Goal: Information Seeking & Learning: Learn about a topic

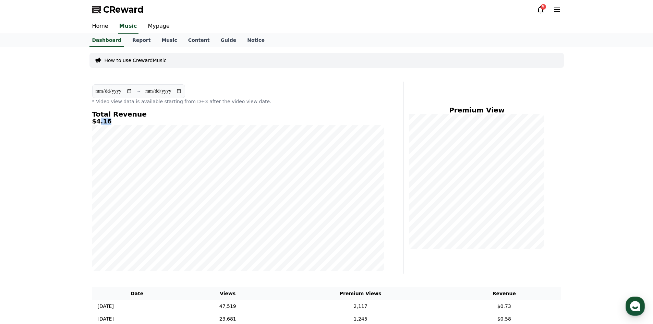
drag, startPoint x: 111, startPoint y: 124, endPoint x: 98, endPoint y: 123, distance: 13.4
click at [98, 123] on h5 "$4.16" at bounding box center [238, 121] width 292 height 7
click at [96, 123] on h5 "$4.16" at bounding box center [238, 121] width 292 height 7
drag, startPoint x: 96, startPoint y: 123, endPoint x: 119, endPoint y: 121, distance: 23.4
click at [119, 121] on h5 "$4.16" at bounding box center [238, 121] width 292 height 7
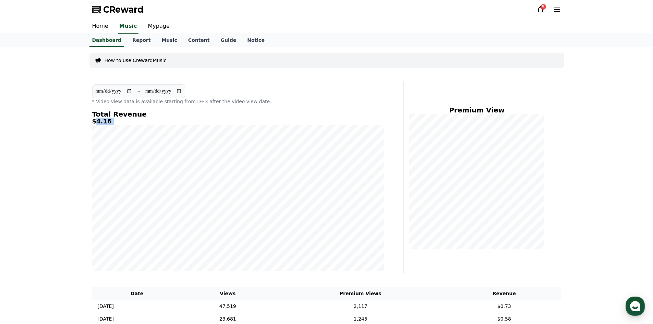
drag, startPoint x: 119, startPoint y: 121, endPoint x: 153, endPoint y: 123, distance: 34.0
click at [119, 121] on h5 "$4.16" at bounding box center [238, 121] width 292 height 7
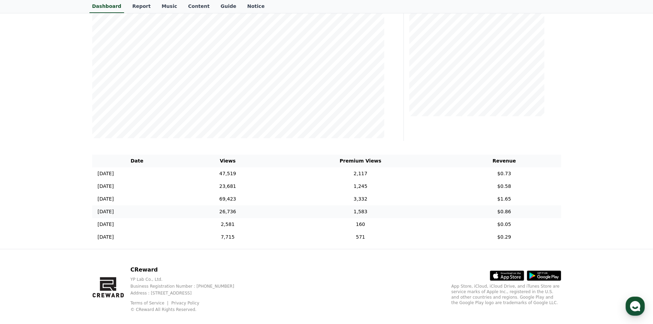
scroll to position [143, 0]
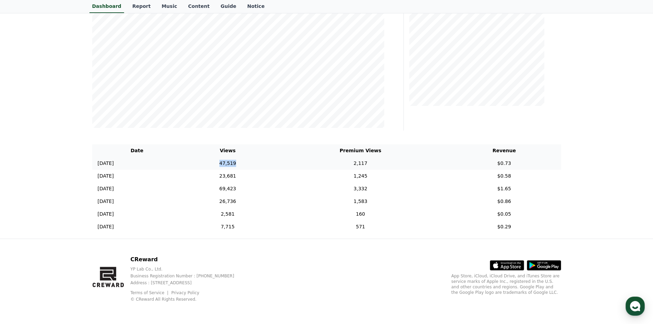
drag, startPoint x: 262, startPoint y: 161, endPoint x: 270, endPoint y: 160, distance: 8.3
click at [270, 160] on td "47,519" at bounding box center [227, 163] width 91 height 13
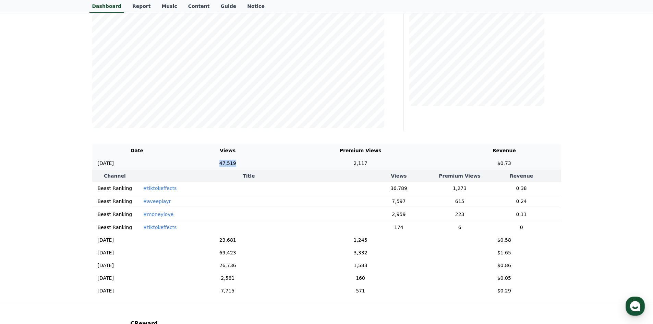
click at [270, 160] on td "47,519" at bounding box center [227, 163] width 91 height 13
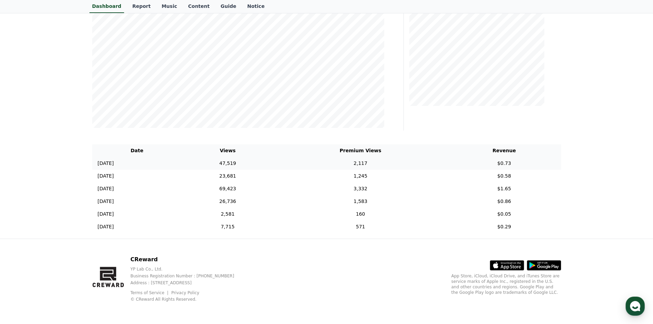
click at [263, 162] on td "47,519" at bounding box center [227, 163] width 91 height 13
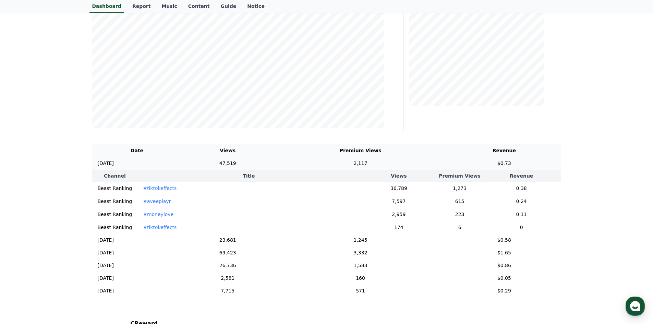
click at [263, 162] on td "47,519" at bounding box center [227, 163] width 91 height 13
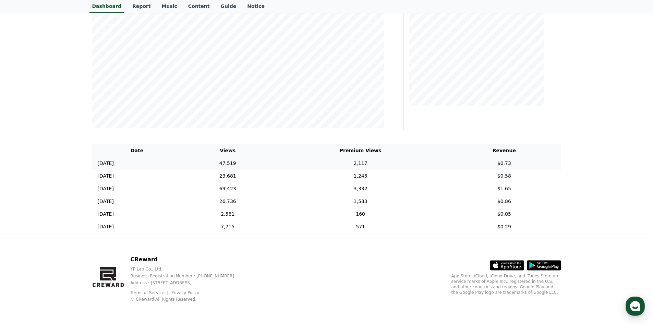
click at [263, 162] on td "47,519" at bounding box center [227, 163] width 91 height 13
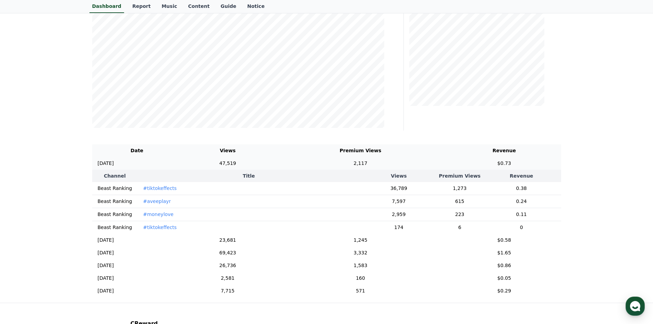
click at [263, 162] on td "47,519" at bounding box center [227, 163] width 91 height 13
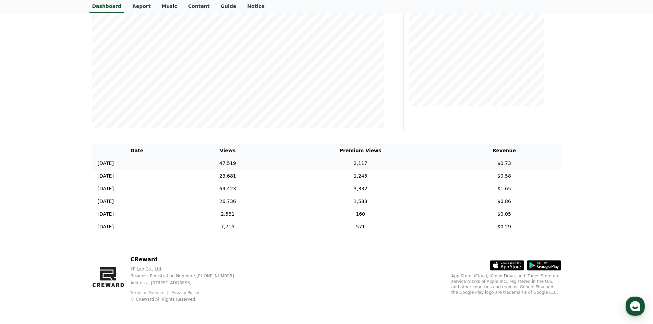
click at [263, 162] on td "47,519" at bounding box center [227, 163] width 91 height 13
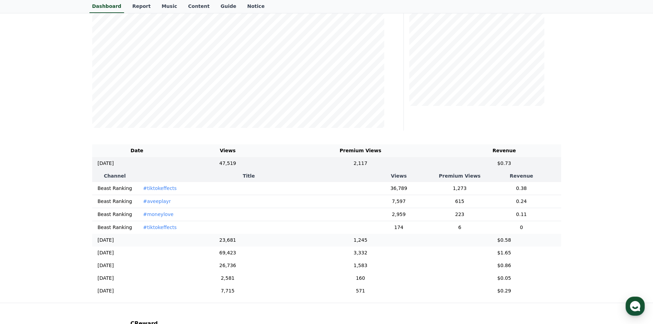
click at [266, 244] on td "23,681" at bounding box center [227, 240] width 91 height 13
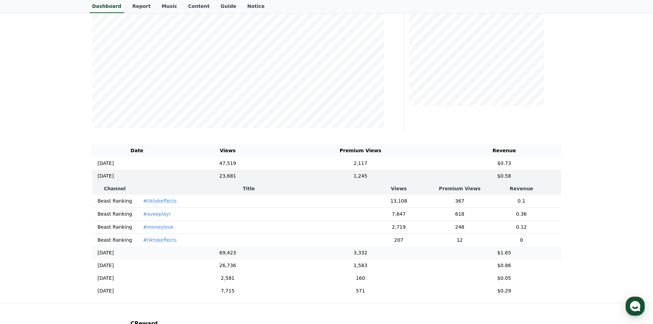
click at [265, 257] on td "69,423" at bounding box center [227, 252] width 91 height 13
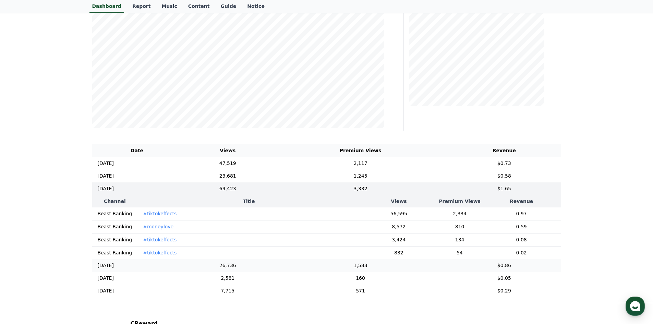
click at [264, 269] on td "26,736" at bounding box center [227, 265] width 91 height 13
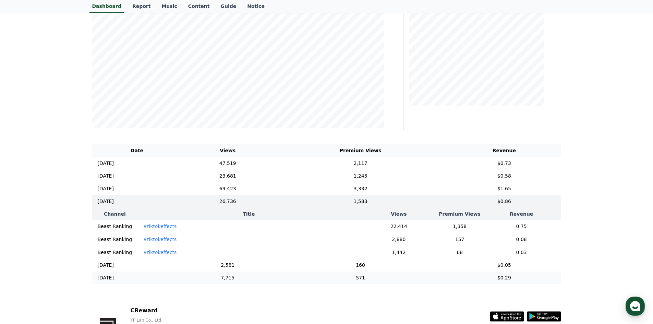
click at [260, 280] on td "7,715" at bounding box center [227, 277] width 91 height 13
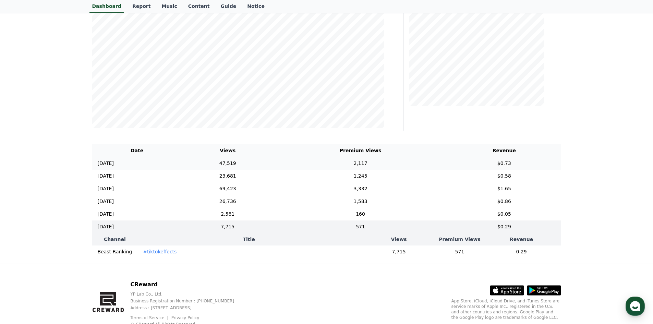
click at [260, 162] on td "47,519" at bounding box center [227, 163] width 91 height 13
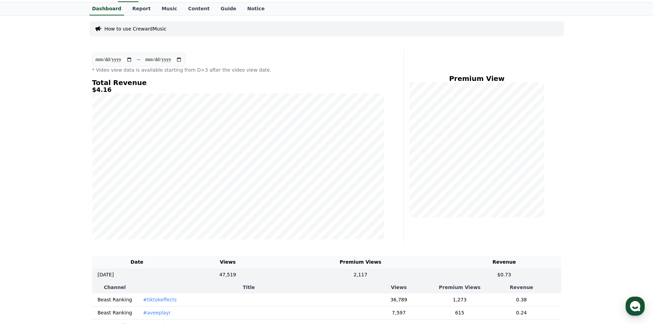
scroll to position [6, 0]
